Goal: Find specific page/section: Find specific page/section

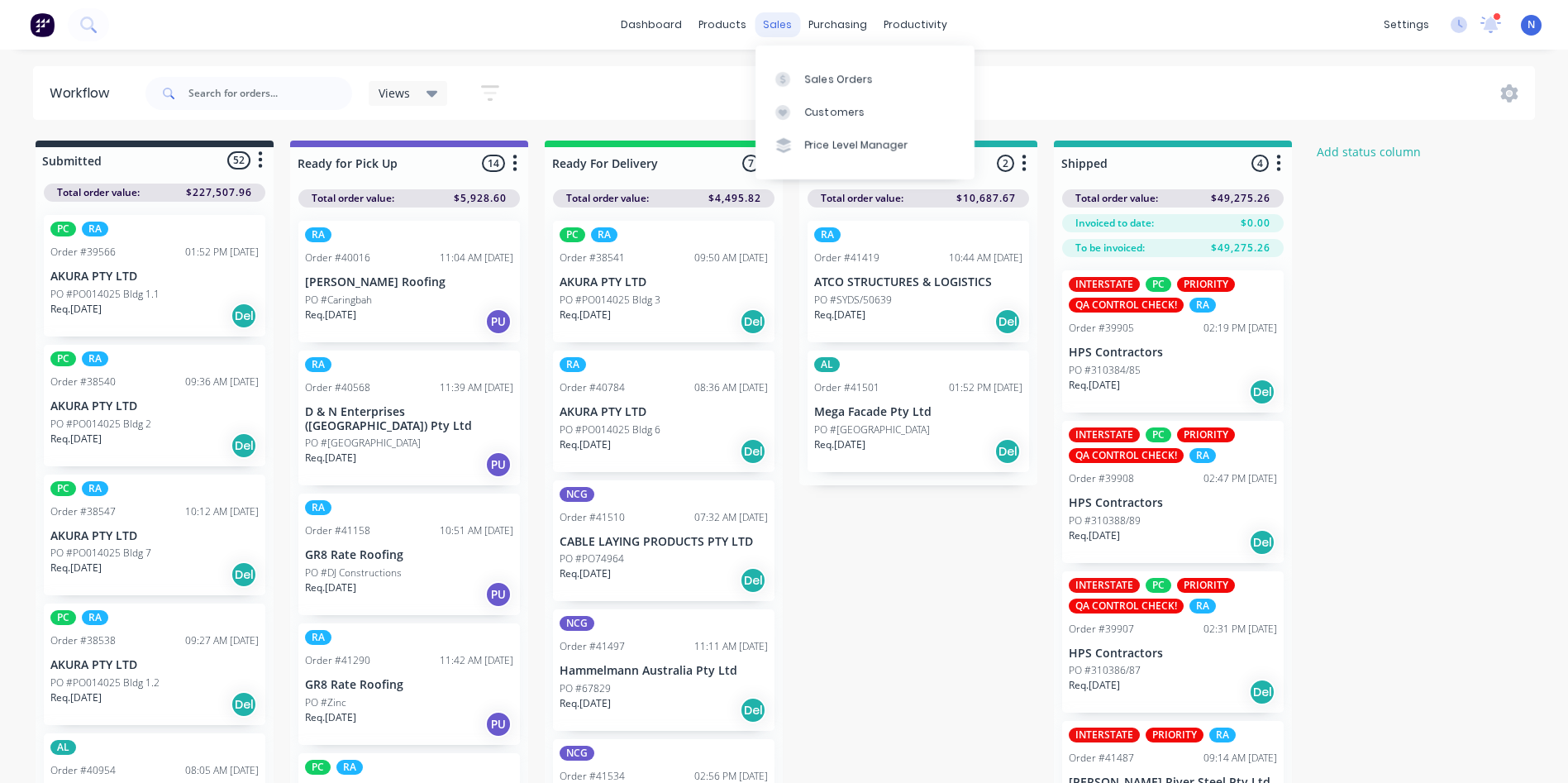
click at [778, 31] on div "sales" at bounding box center [778, 24] width 46 height 25
click at [802, 77] on link "Sales Orders" at bounding box center [865, 78] width 219 height 33
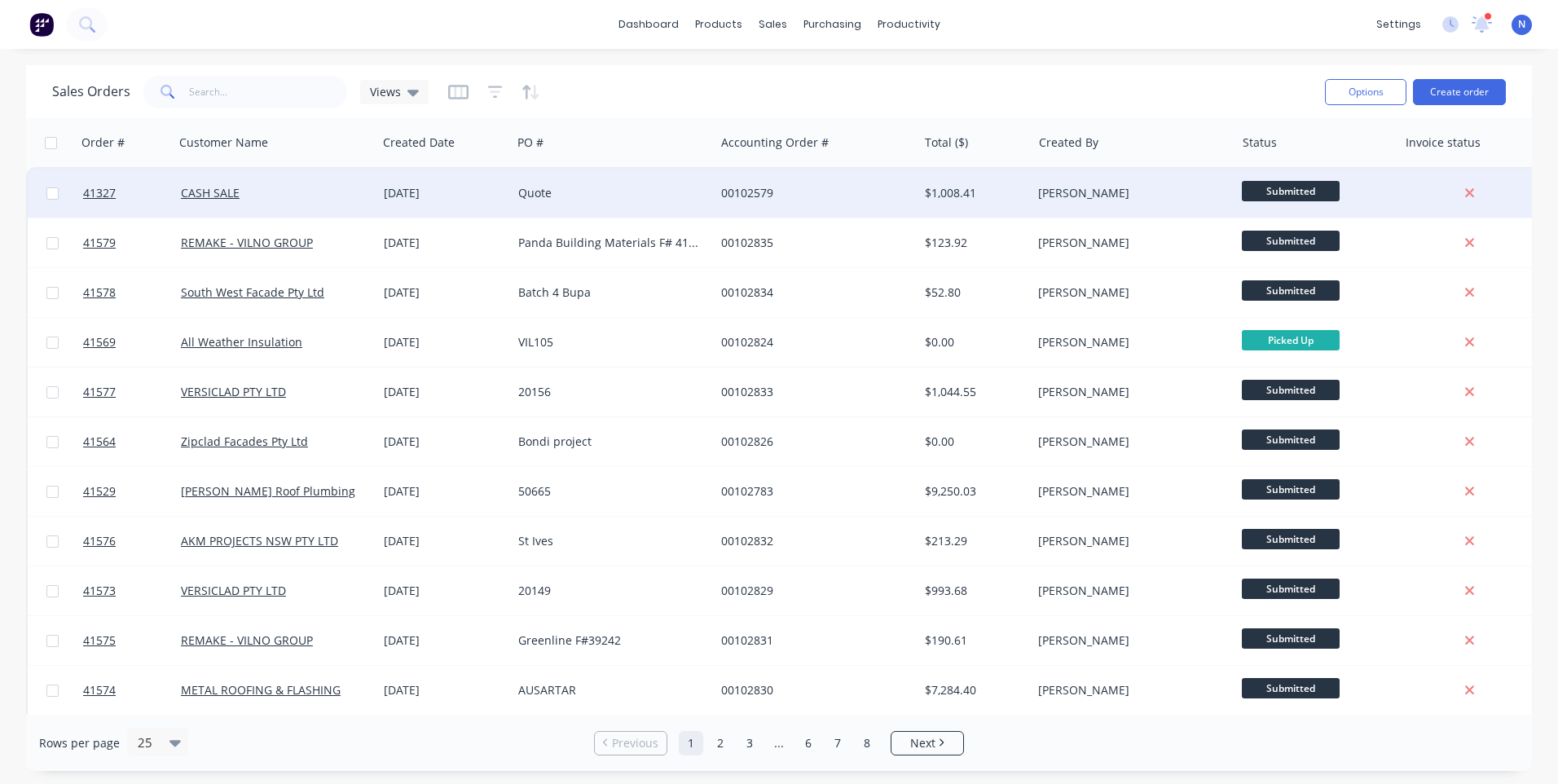
click at [391, 206] on div "[DATE]" at bounding box center [445, 193] width 135 height 49
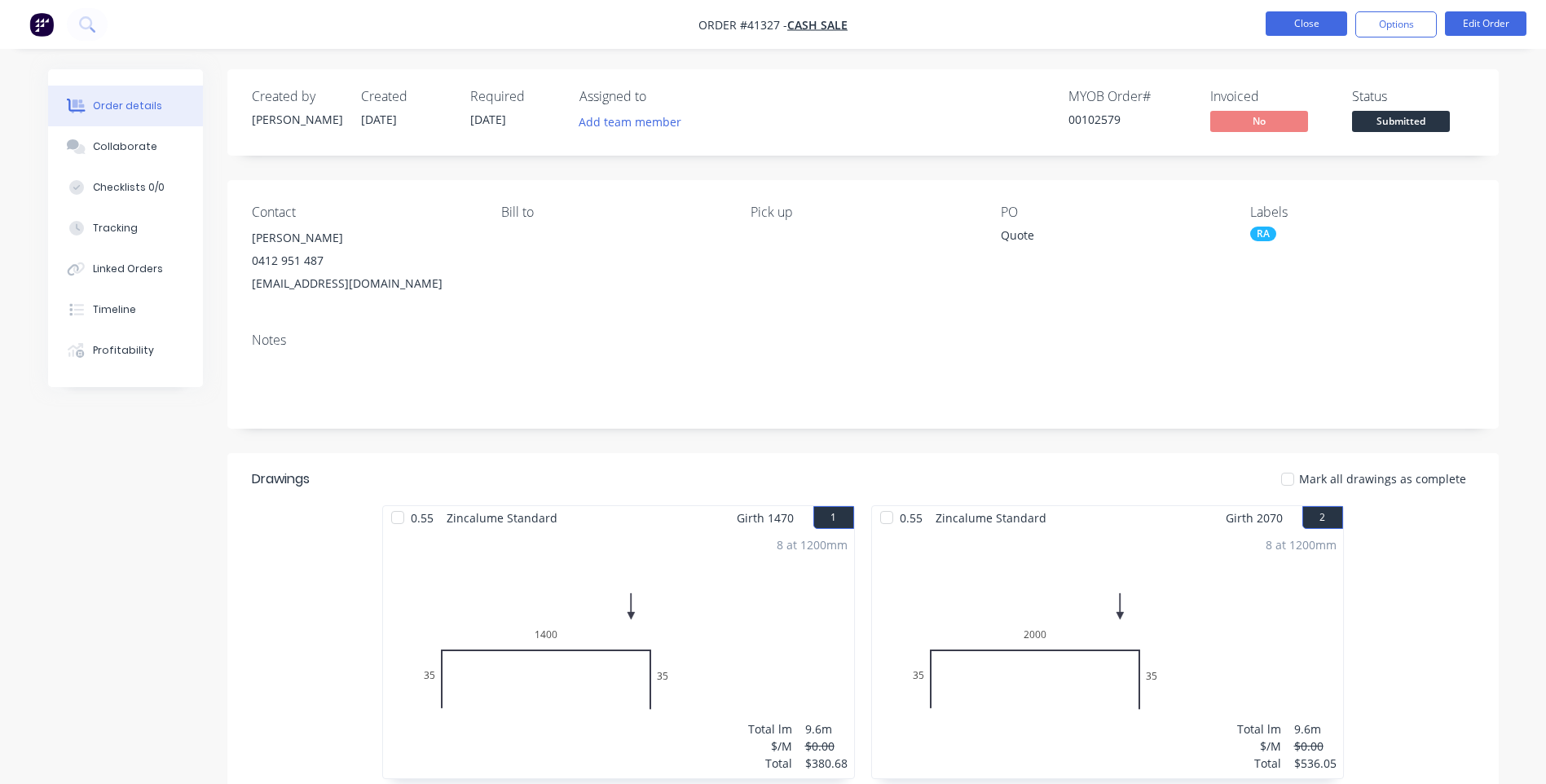
click at [1294, 24] on button "Close" at bounding box center [1306, 23] width 81 height 25
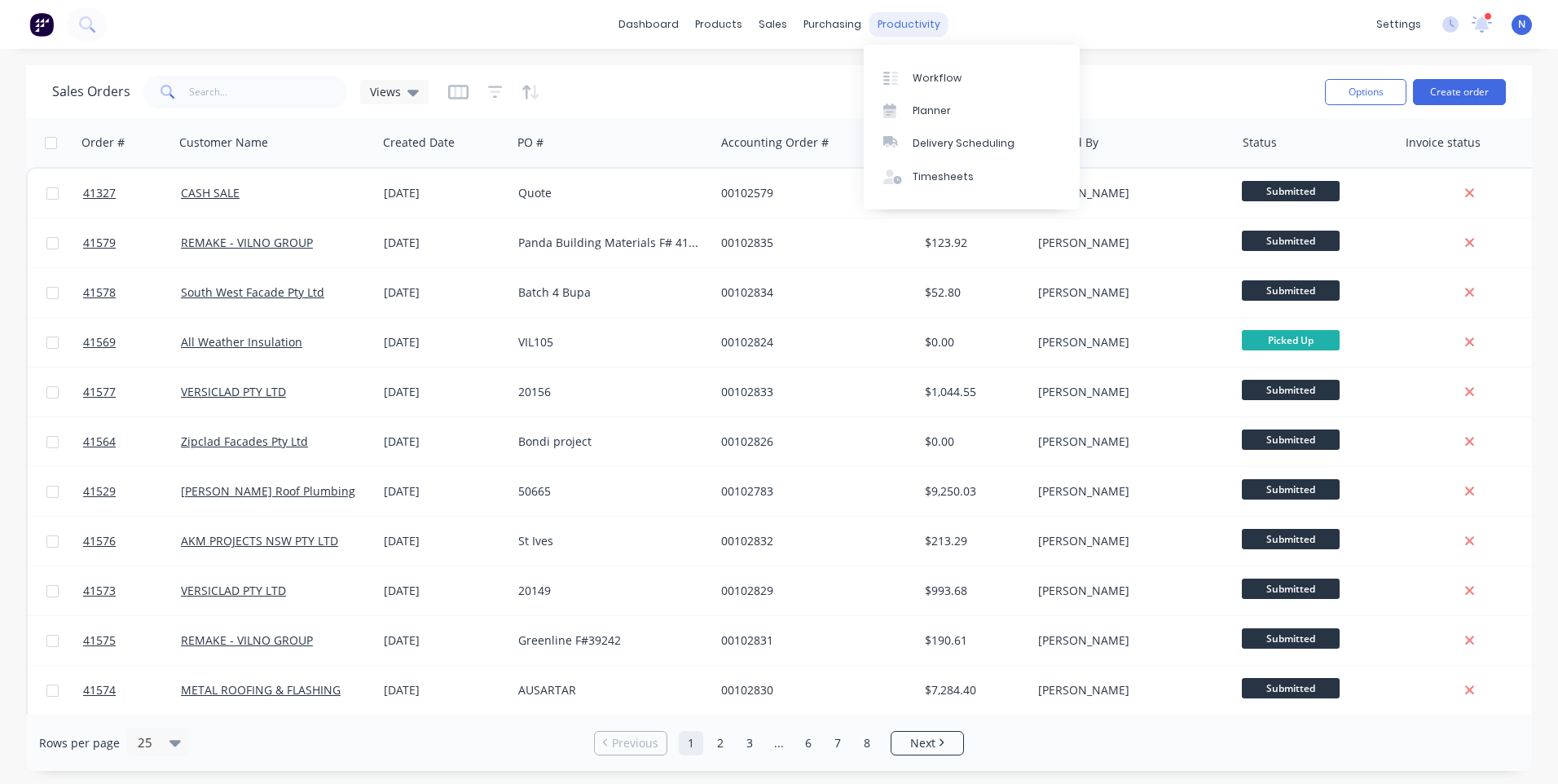
click at [918, 25] on div "productivity" at bounding box center [909, 24] width 79 height 25
click at [939, 75] on div "Workflow" at bounding box center [937, 78] width 49 height 14
